Goal: Information Seeking & Learning: Learn about a topic

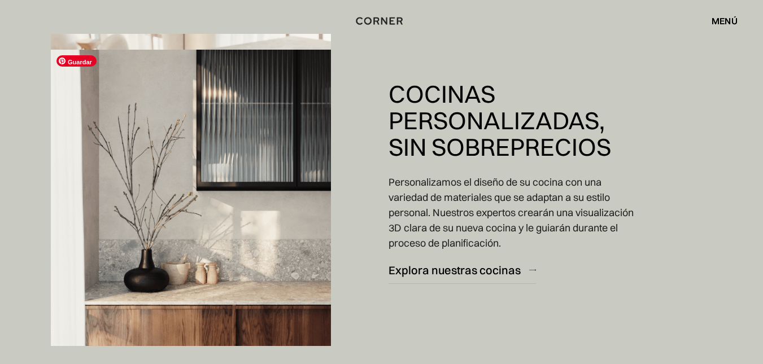
scroll to position [1710, 0]
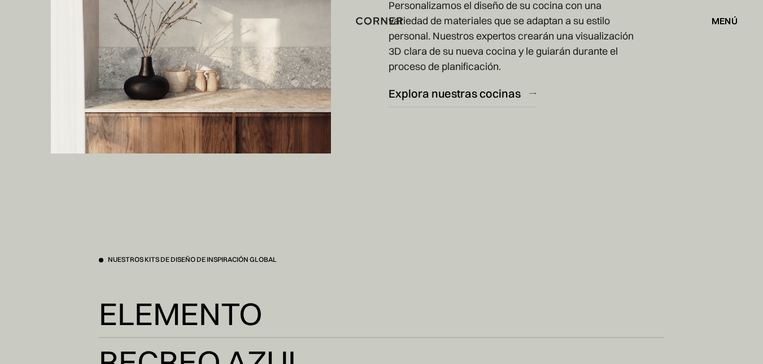
click at [722, 18] on font "menú" at bounding box center [725, 20] width 26 height 11
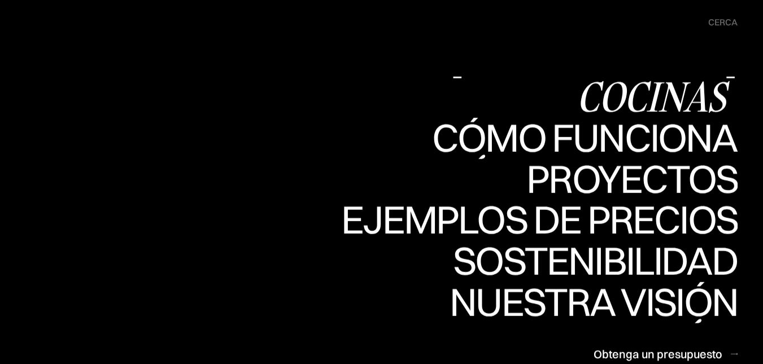
click at [0, 0] on font "Cocinas de tienda" at bounding box center [0, 0] width 0 height 0
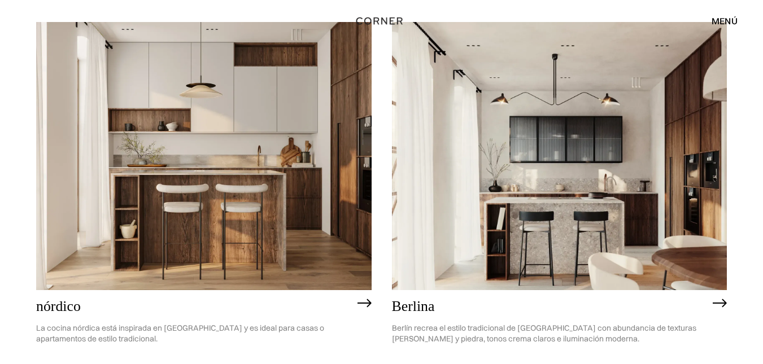
scroll to position [170, 0]
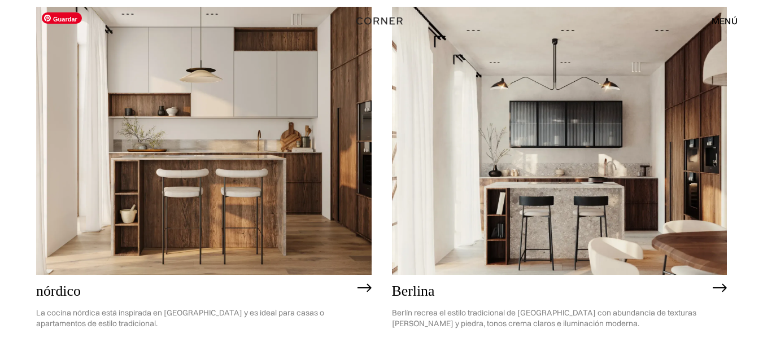
click at [286, 154] on img at bounding box center [204, 141] width 336 height 268
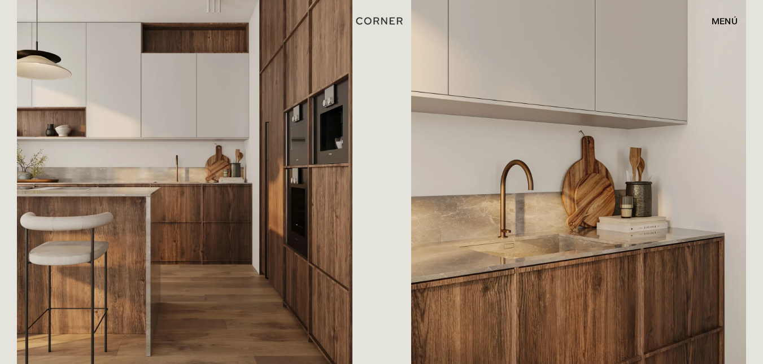
scroll to position [735, 0]
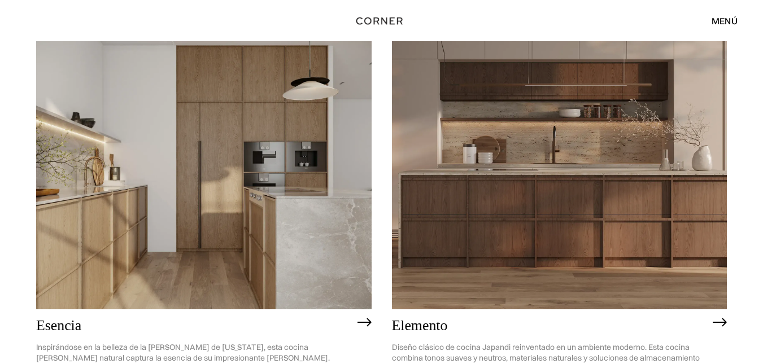
scroll to position [678, 0]
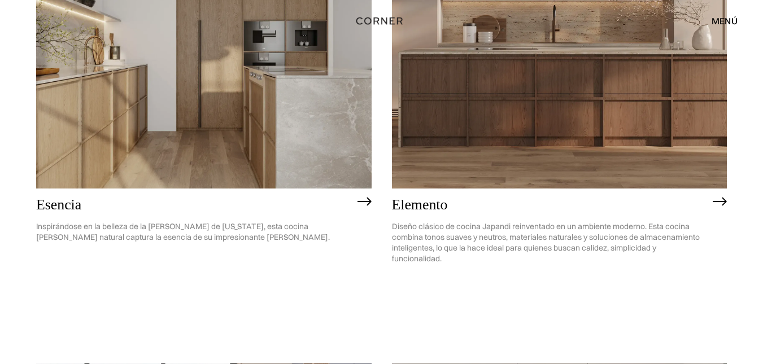
click at [570, 118] on img at bounding box center [560, 54] width 336 height 268
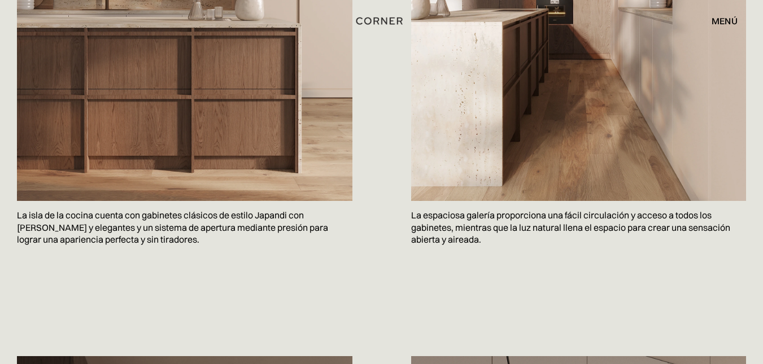
scroll to position [961, 0]
drag, startPoint x: 0, startPoint y: 274, endPoint x: 185, endPoint y: 305, distance: 187.8
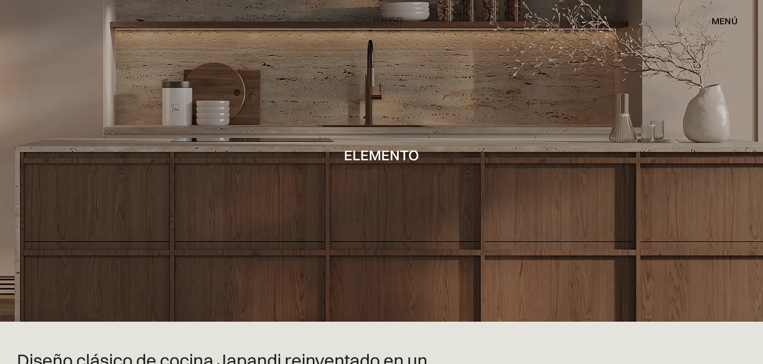
scroll to position [0, 0]
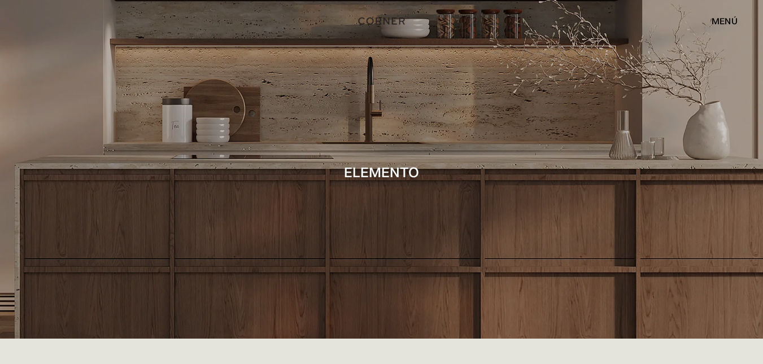
click at [386, 21] on img "hogar" at bounding box center [382, 21] width 46 height 15
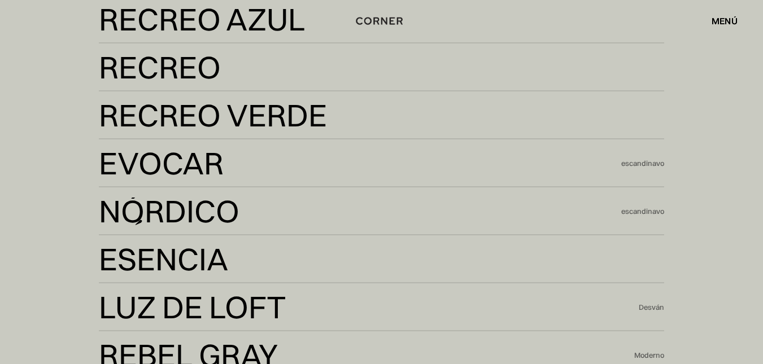
scroll to position [2147, 0]
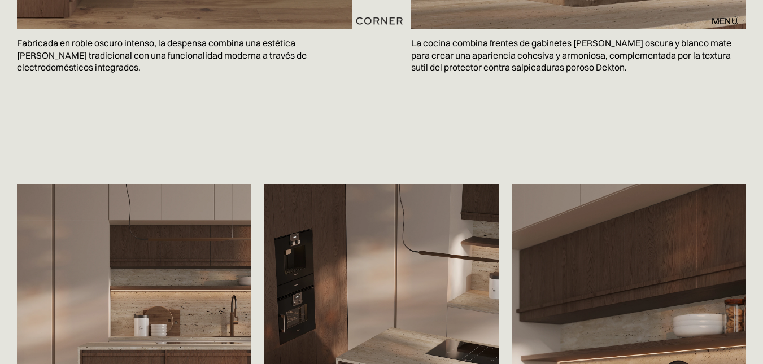
scroll to position [1865, 0]
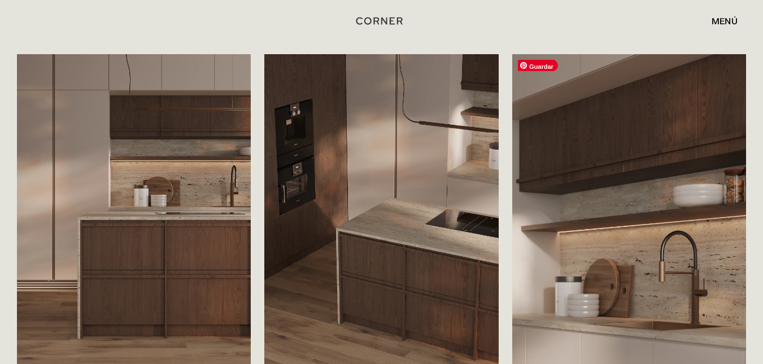
click at [613, 133] on img at bounding box center [630, 210] width 234 height 312
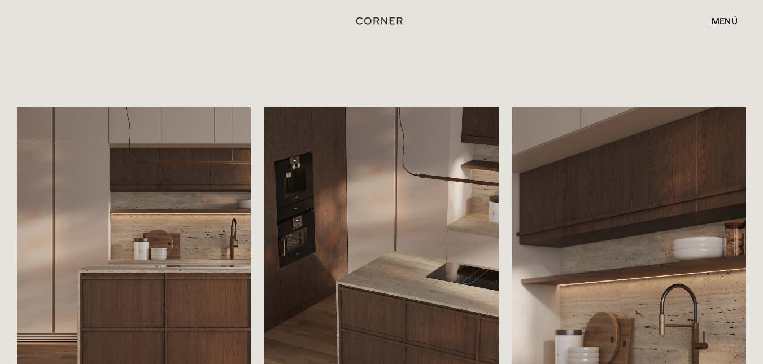
scroll to position [1921, 0]
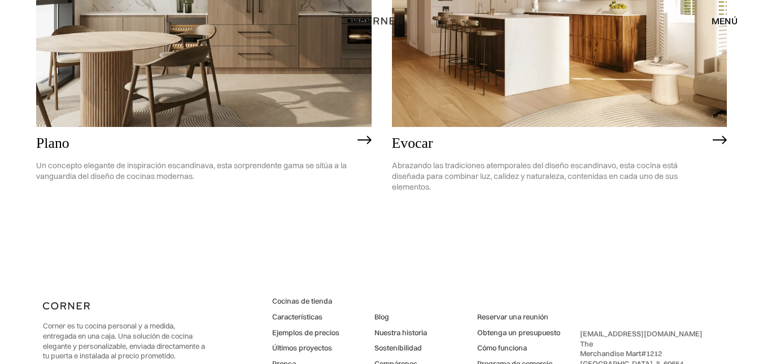
scroll to position [2956, 0]
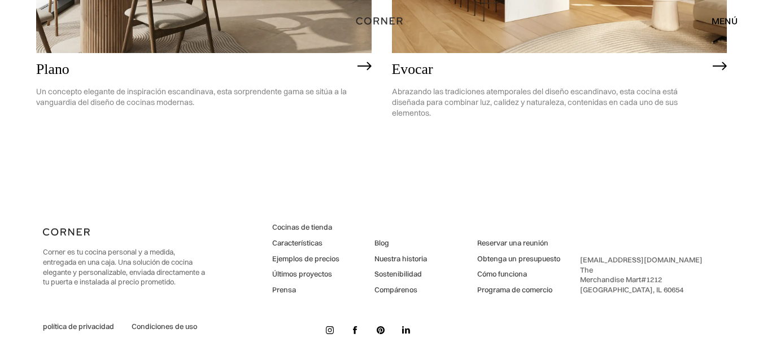
click at [726, 68] on img at bounding box center [720, 66] width 14 height 9
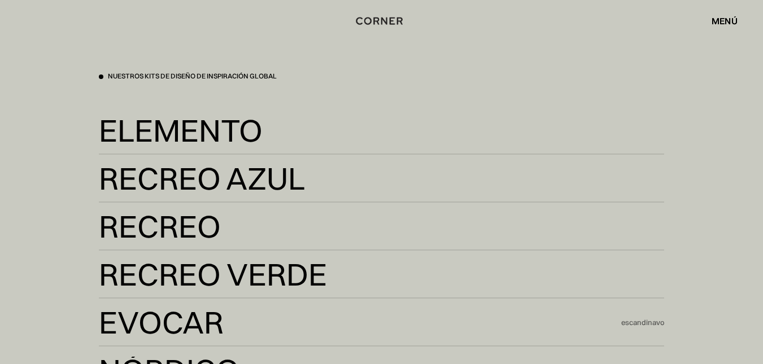
scroll to position [1823, 0]
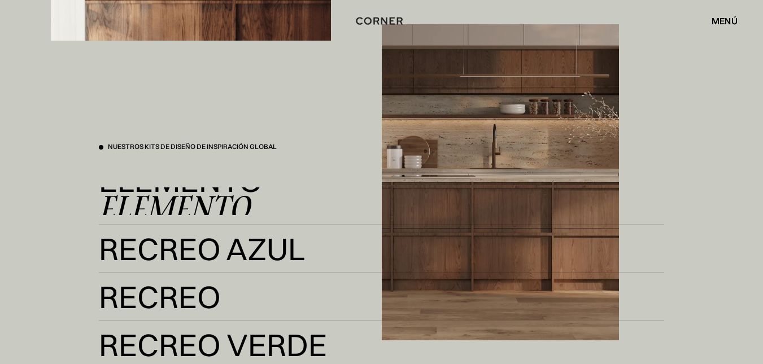
click at [166, 201] on font "Elemento" at bounding box center [174, 207] width 151 height 44
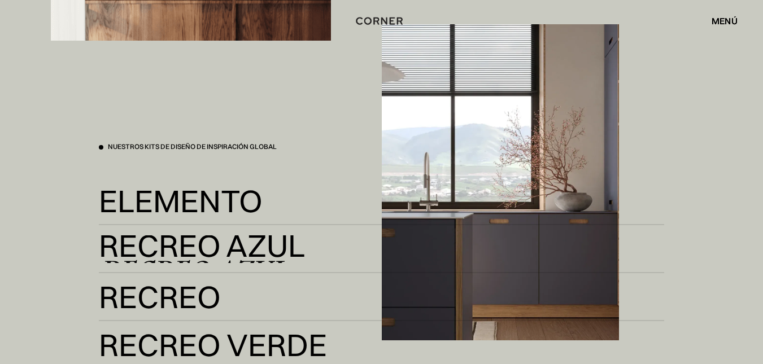
click at [154, 250] on font "Recreo Azul" at bounding box center [192, 272] width 187 height 44
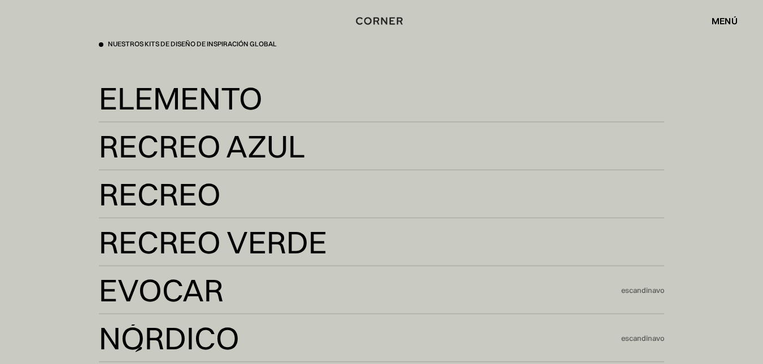
scroll to position [1993, 0]
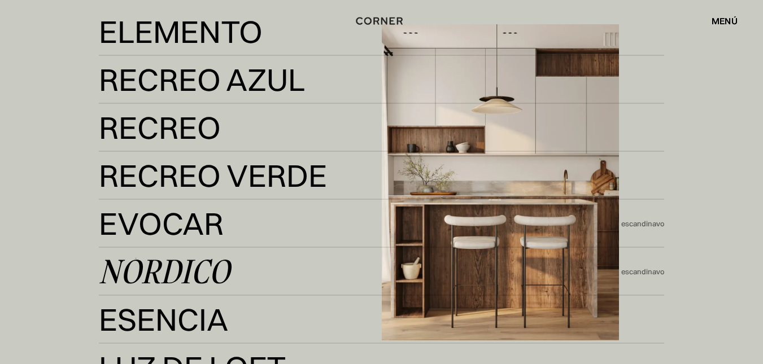
click at [134, 279] on font "nórdico" at bounding box center [164, 272] width 131 height 44
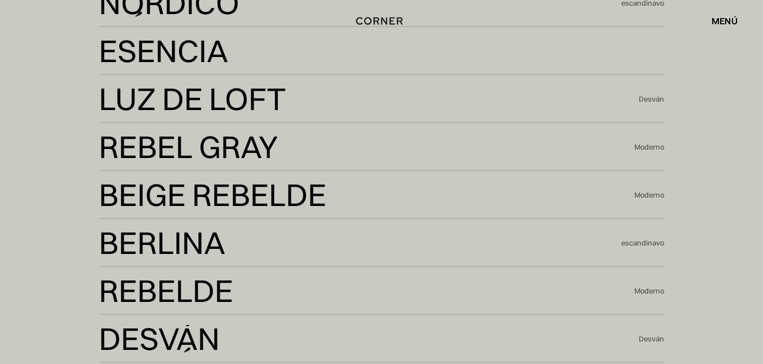
scroll to position [2106, 0]
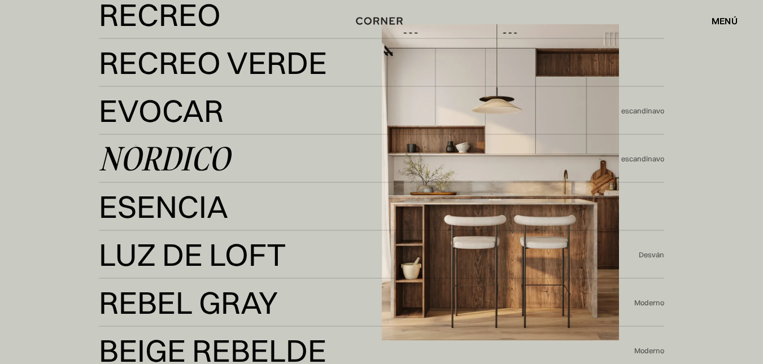
click at [185, 155] on font "nórdico" at bounding box center [164, 159] width 131 height 44
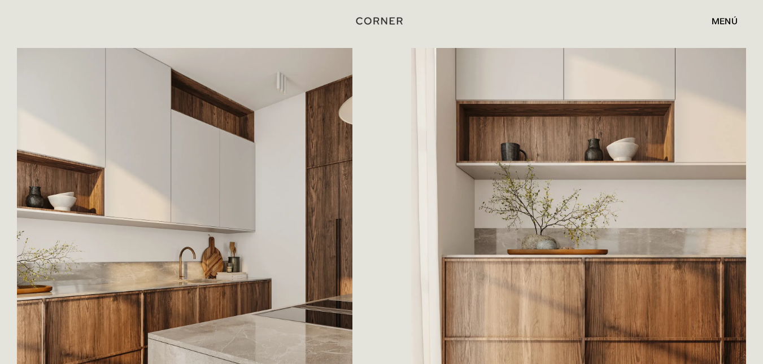
scroll to position [1187, 0]
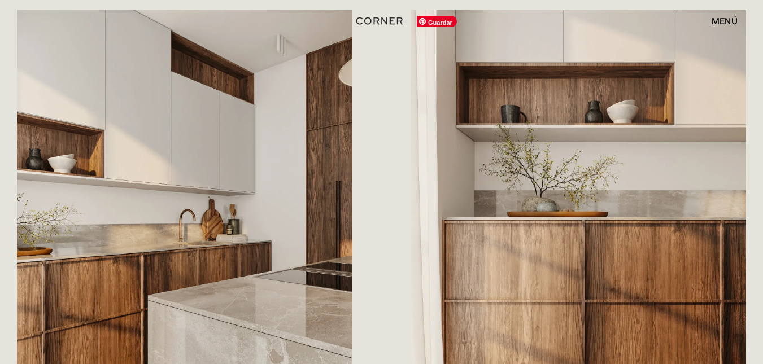
click at [555, 177] on img at bounding box center [579, 219] width 336 height 419
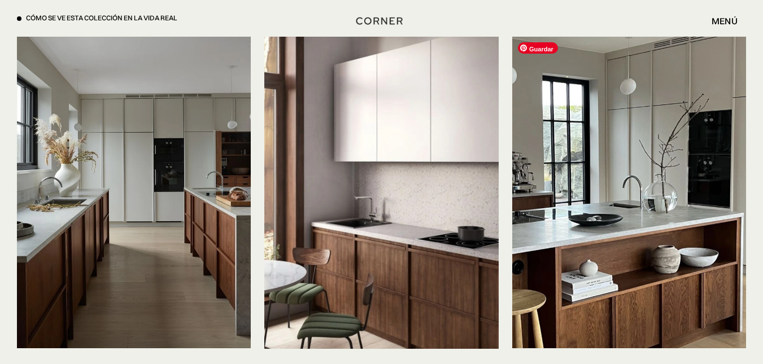
scroll to position [2486, 0]
